Goal: Find specific page/section: Find specific page/section

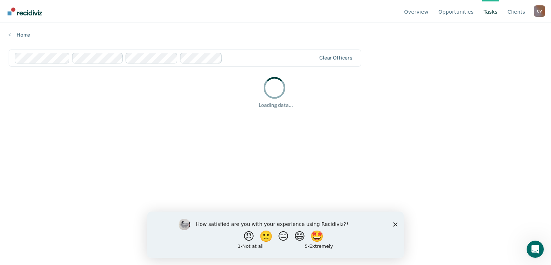
click at [396, 224] on icon "Close survey" at bounding box center [395, 224] width 4 height 4
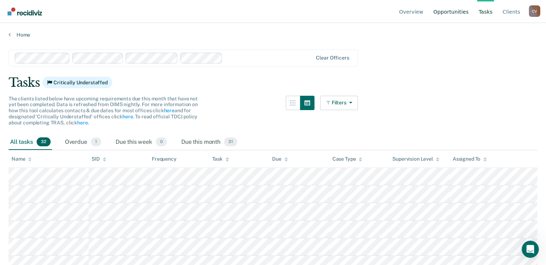
click at [462, 13] on link "Opportunities" at bounding box center [451, 11] width 38 height 23
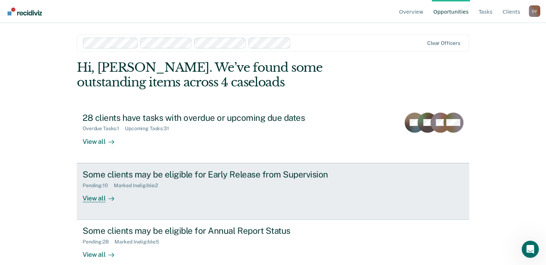
click at [111, 173] on div "Some clients may be eligible for Early Release from Supervision" at bounding box center [209, 174] width 252 height 10
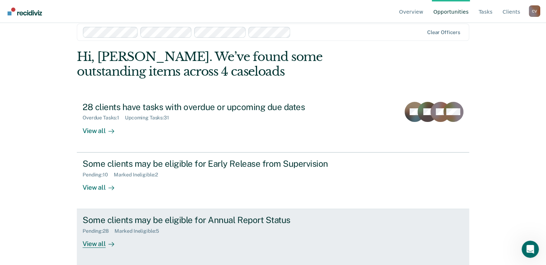
click at [103, 219] on div "Some clients may be eligible for Annual Report Status" at bounding box center [209, 220] width 252 height 10
